Goal: Check status: Check status

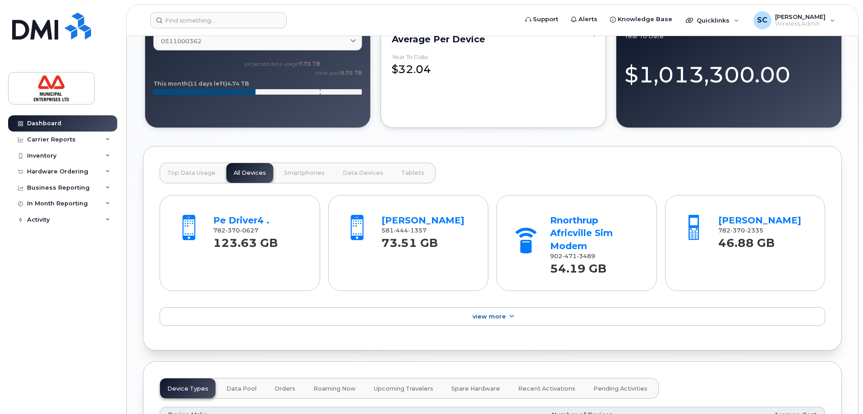
scroll to position [721, 0]
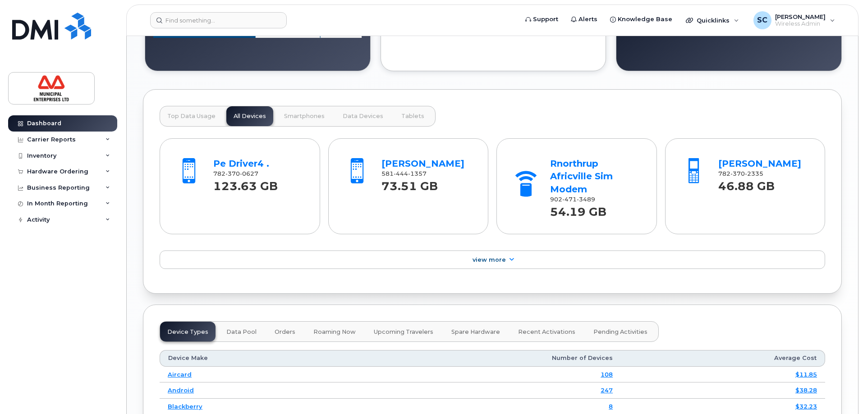
click at [183, 116] on span "Top Data Usage" at bounding box center [191, 116] width 48 height 7
click at [199, 120] on button "Top Data Usage" at bounding box center [191, 116] width 63 height 20
click at [211, 117] on span "Top Data Usage" at bounding box center [191, 116] width 48 height 7
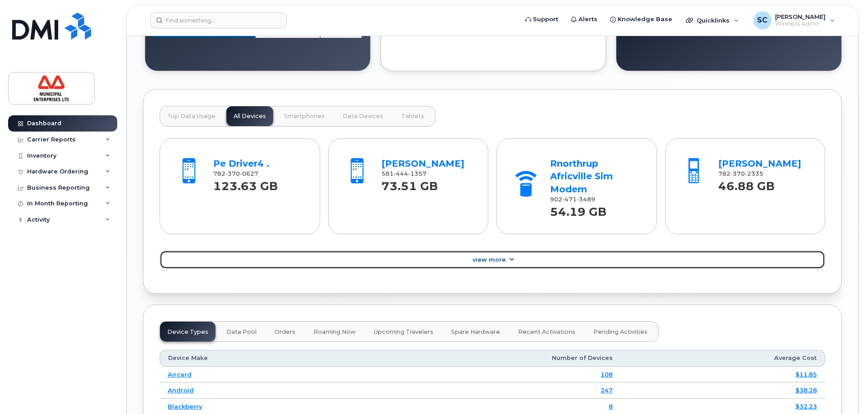
click at [488, 255] on link "View More" at bounding box center [492, 260] width 665 height 19
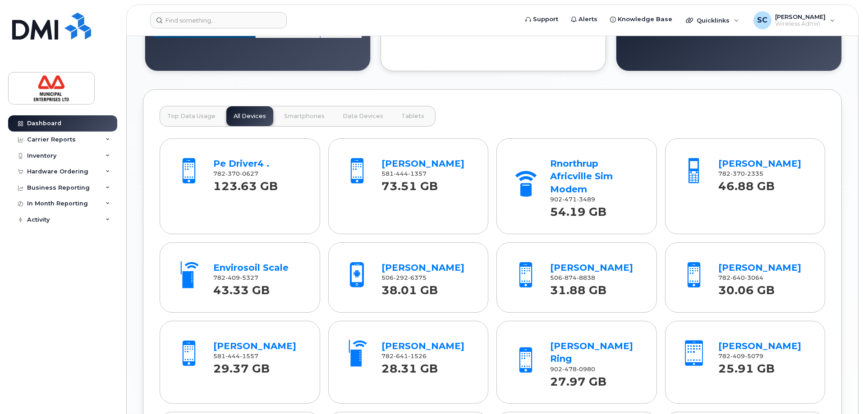
click at [165, 117] on button "Top Data Usage" at bounding box center [191, 116] width 63 height 20
click at [213, 120] on button "Top Data Usage" at bounding box center [191, 116] width 63 height 20
click at [277, 119] on button "Smartphones" at bounding box center [304, 116] width 55 height 20
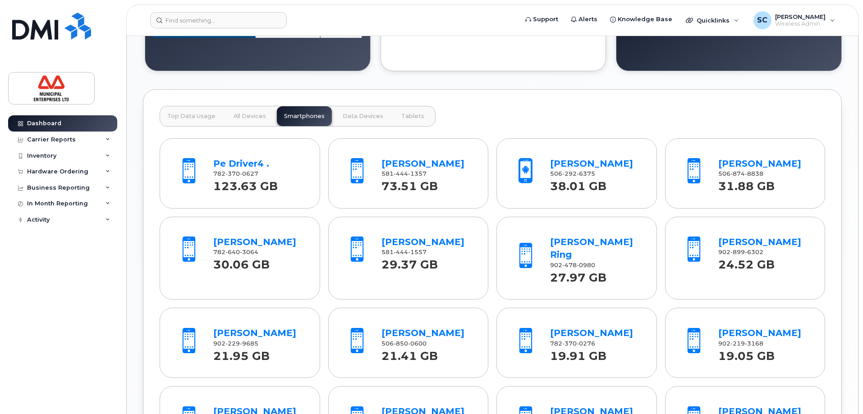
click at [240, 120] on button "All Devices" at bounding box center [249, 116] width 47 height 20
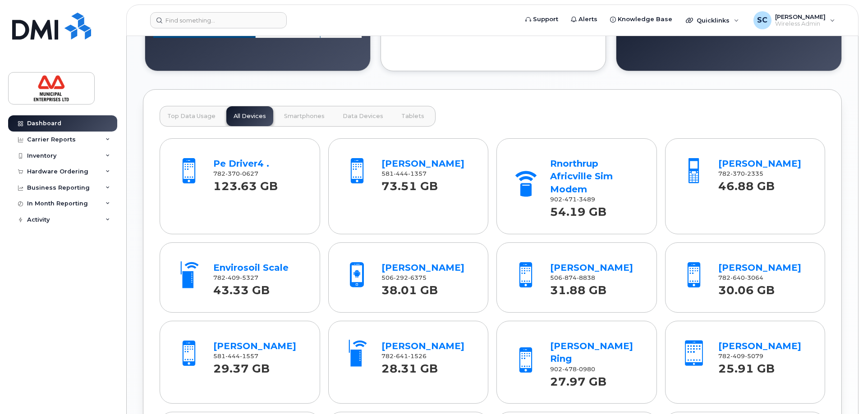
click at [312, 115] on span "Smartphones" at bounding box center [304, 116] width 41 height 7
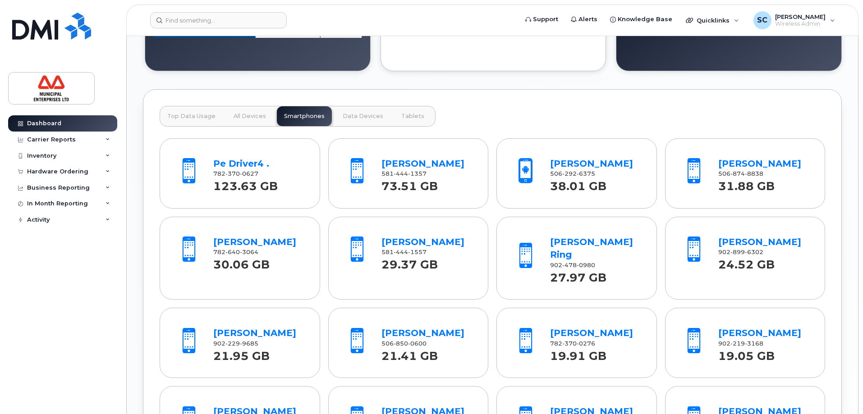
click at [349, 116] on span "Data Devices" at bounding box center [363, 116] width 41 height 7
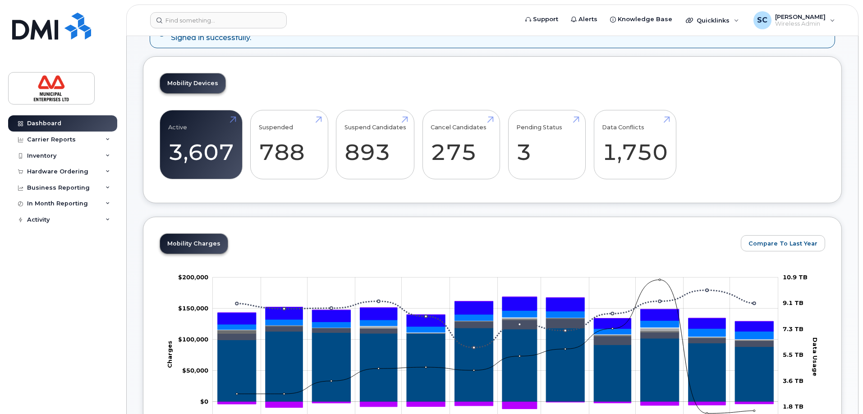
scroll to position [0, 0]
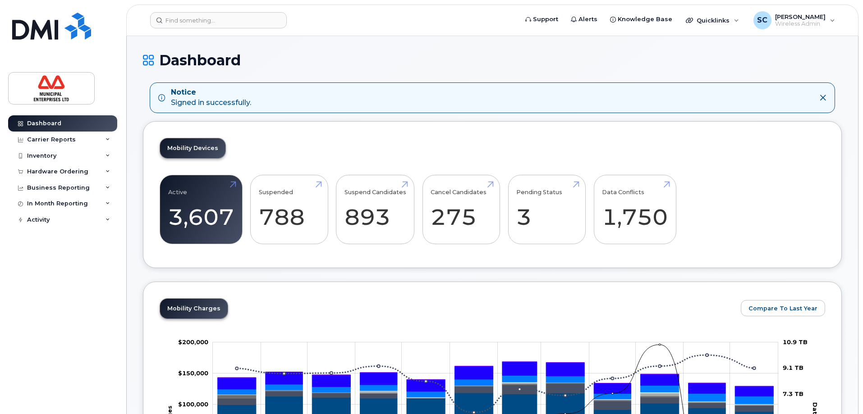
click at [145, 56] on icon at bounding box center [148, 60] width 11 height 16
click at [151, 64] on icon at bounding box center [148, 60] width 11 height 16
click at [50, 124] on div "Dashboard" at bounding box center [44, 123] width 34 height 7
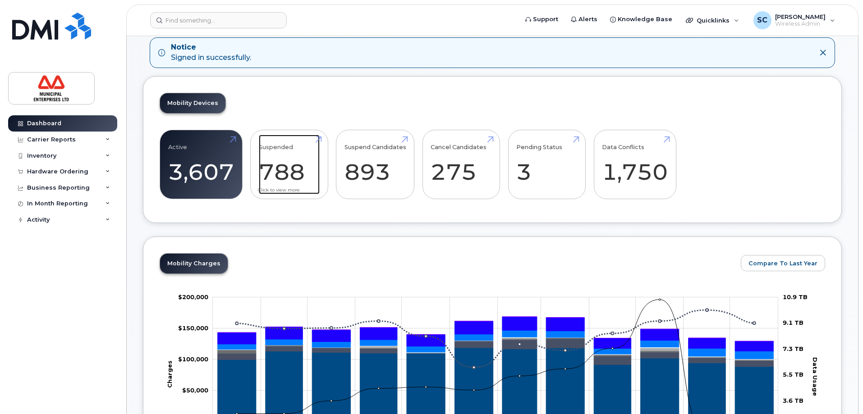
click at [298, 160] on link "Suspended 788 91%" at bounding box center [289, 164] width 61 height 59
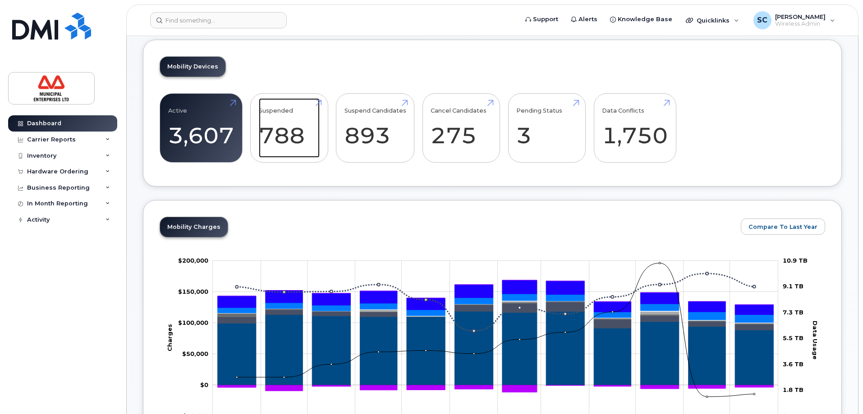
scroll to position [0, 0]
